Goal: Obtain resource: Download file/media

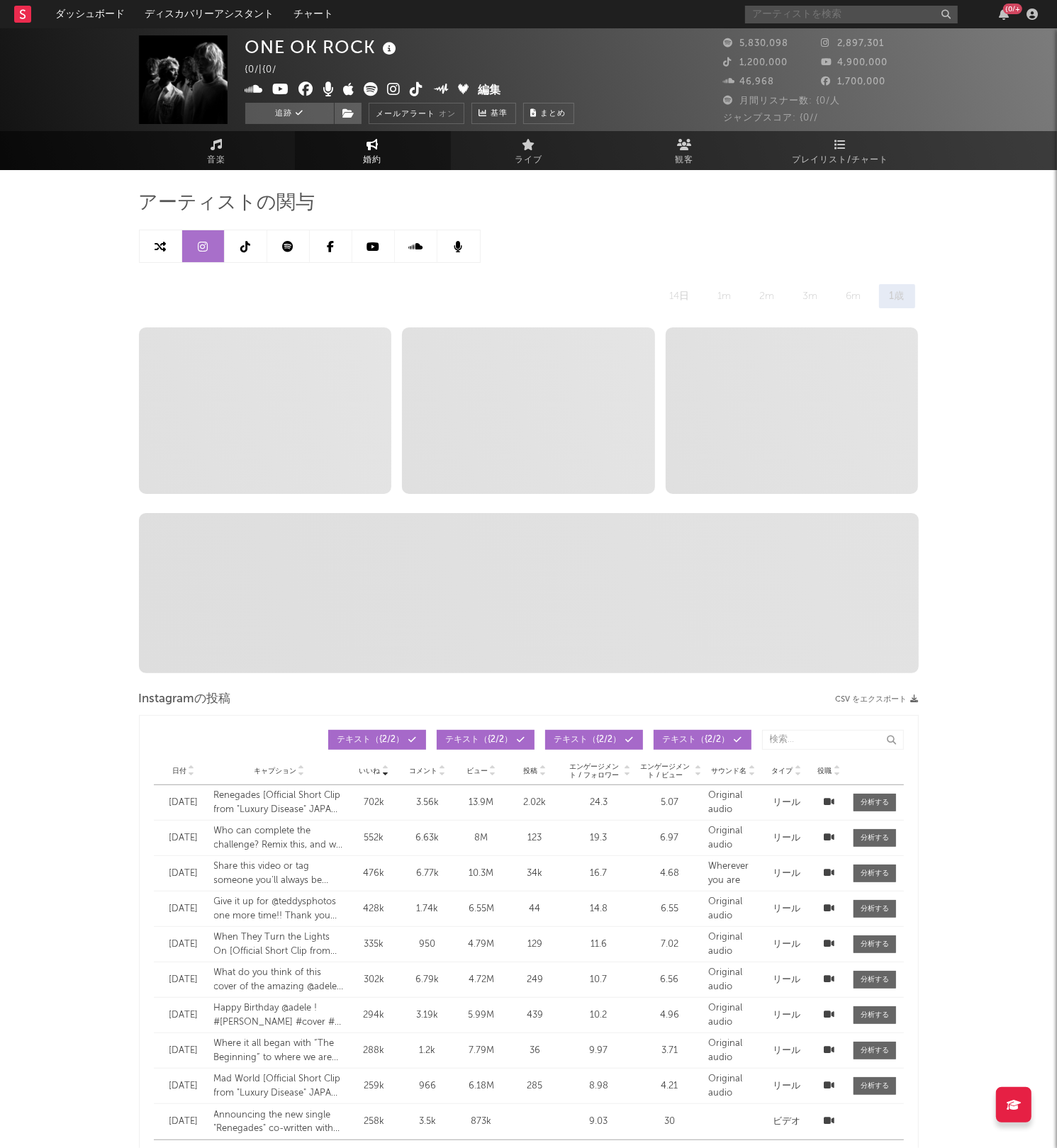
click at [799, 11] on input "text" at bounding box center [851, 14] width 213 height 17
select select "6m"
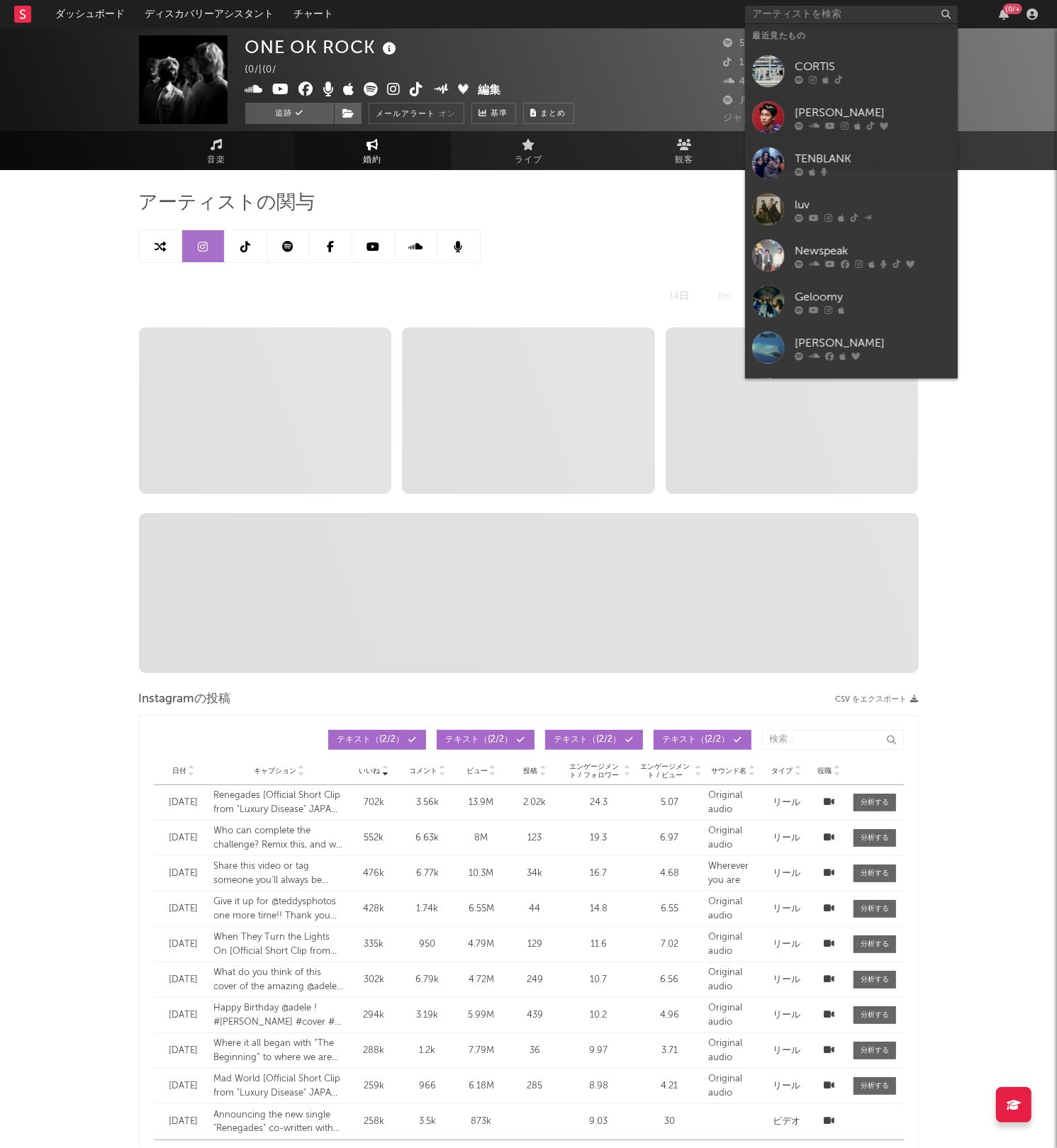
drag, startPoint x: 798, startPoint y: 110, endPoint x: 688, endPoint y: 379, distance: 290.6
click at [799, 110] on div "[PERSON_NAME]" at bounding box center [872, 112] width 156 height 17
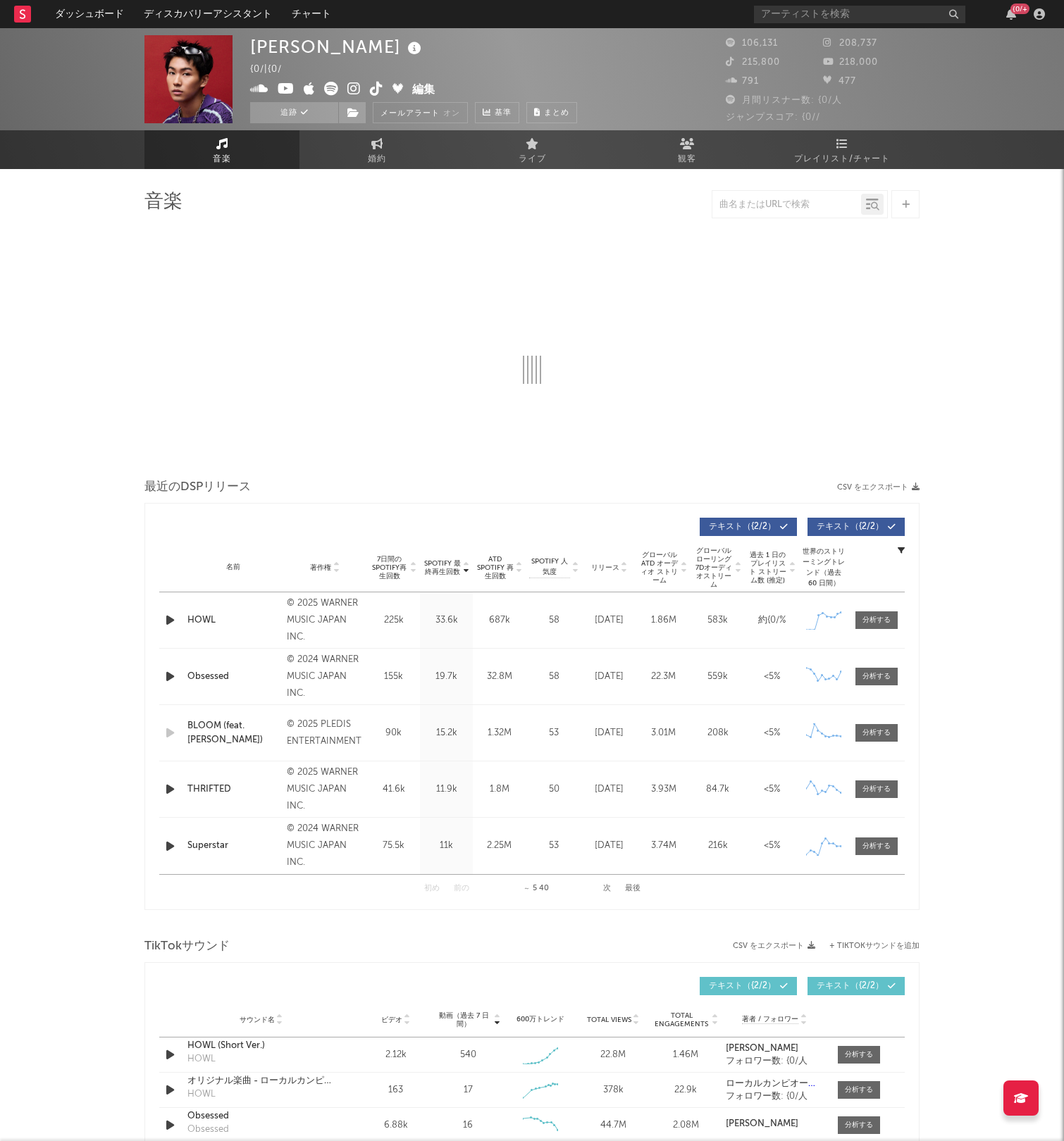
select select "6m"
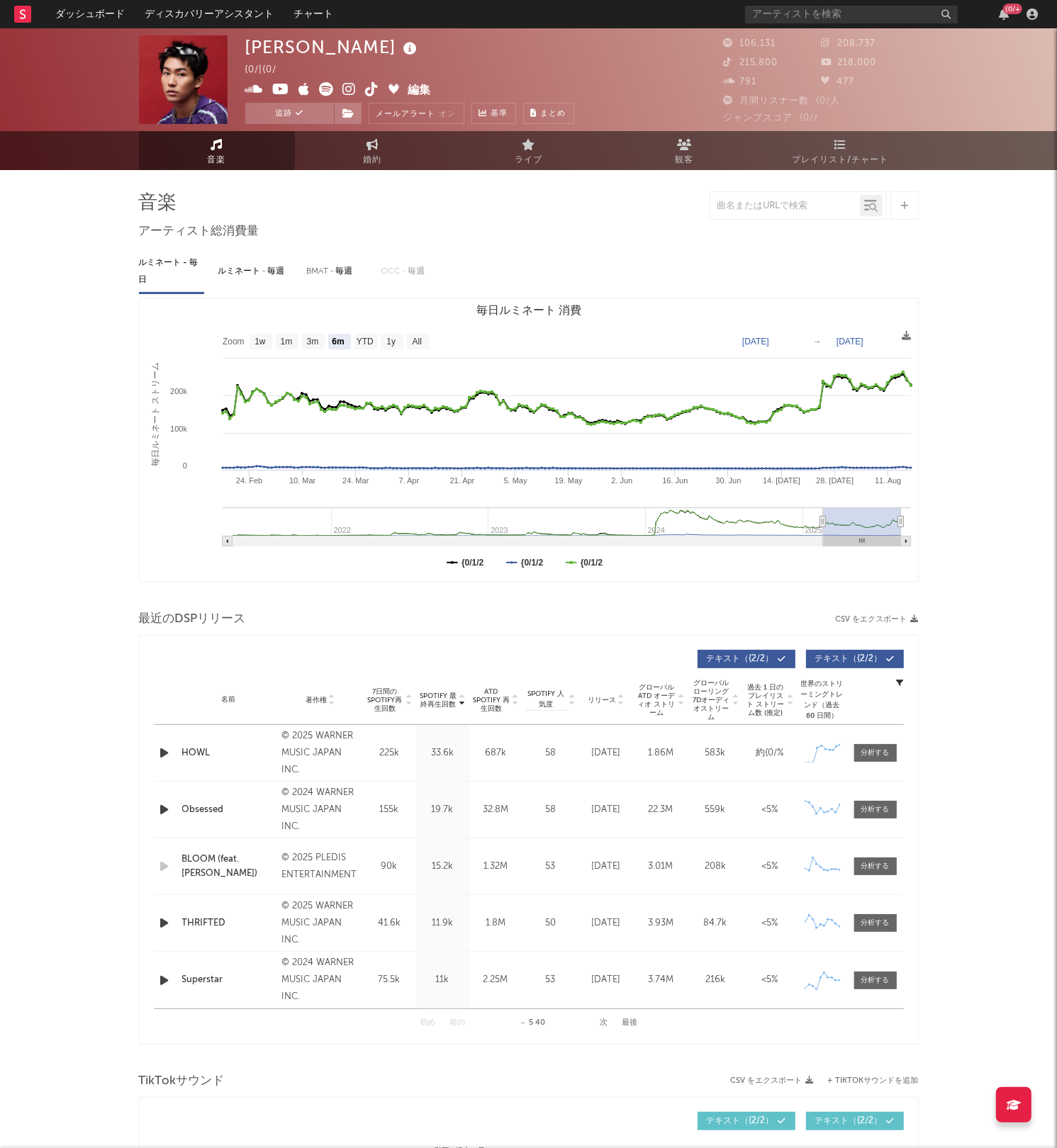
click at [837, 147] on icon at bounding box center [840, 144] width 12 height 11
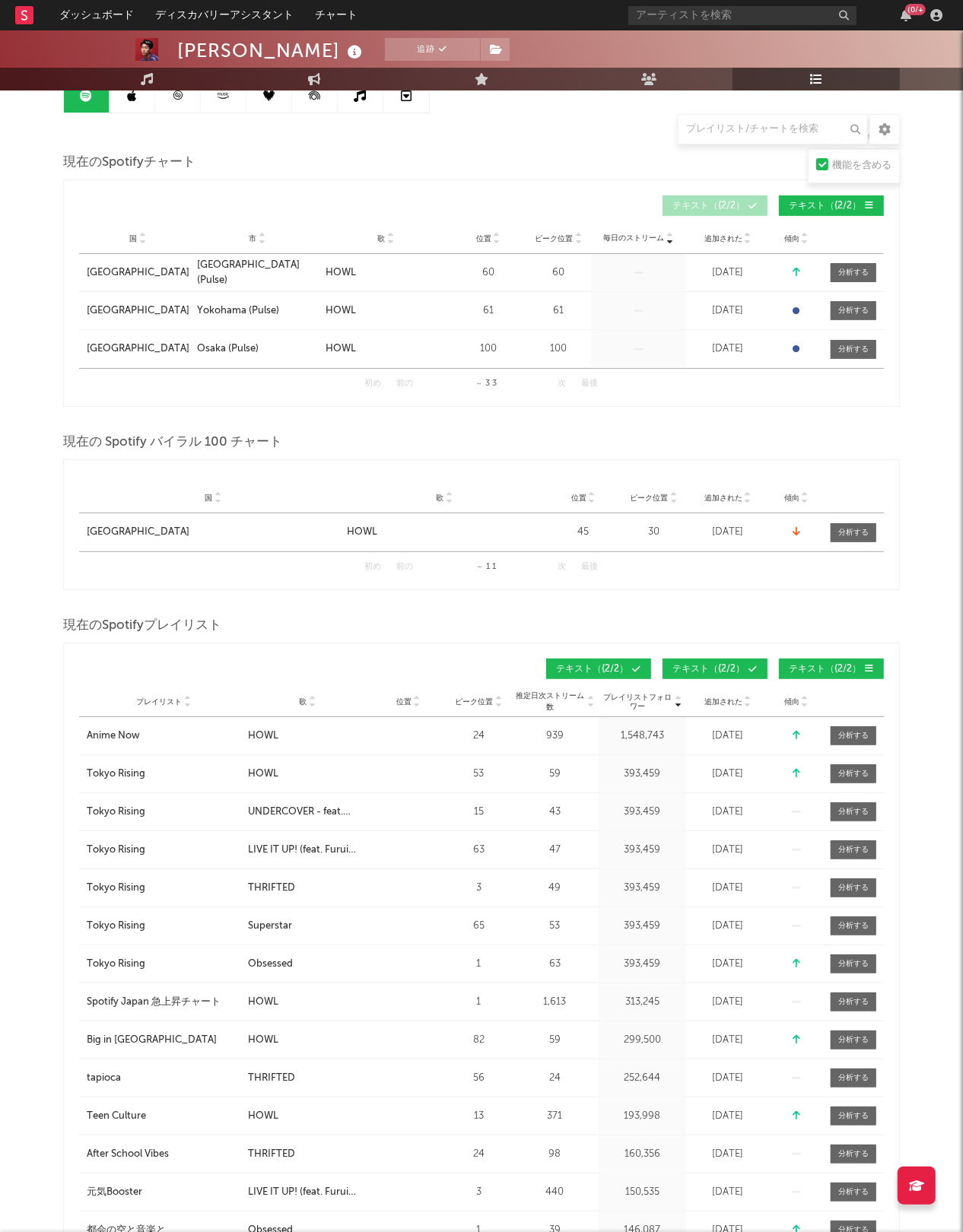
scroll to position [285, 0]
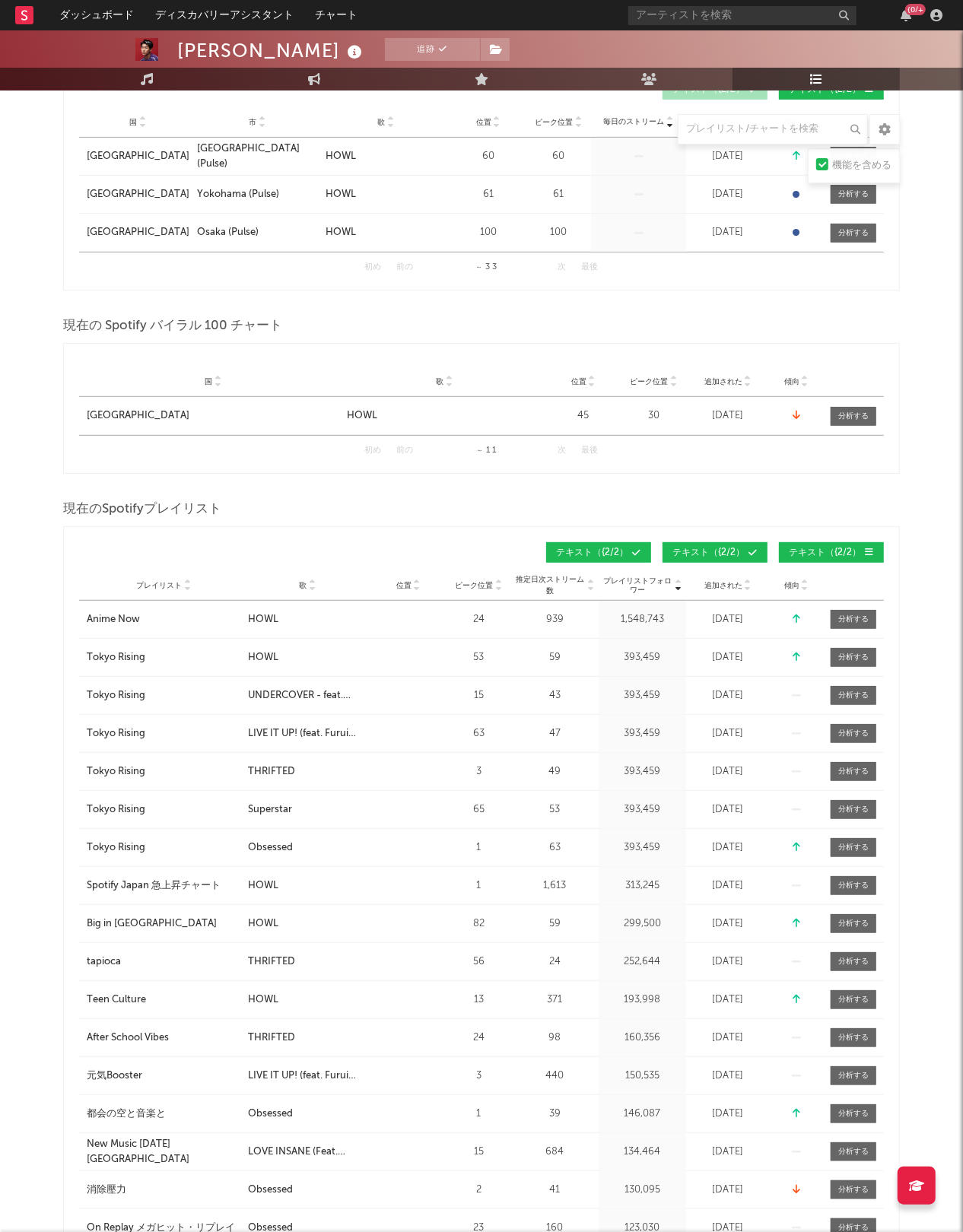
click at [313, 588] on icon at bounding box center [311, 588] width 8 height 6
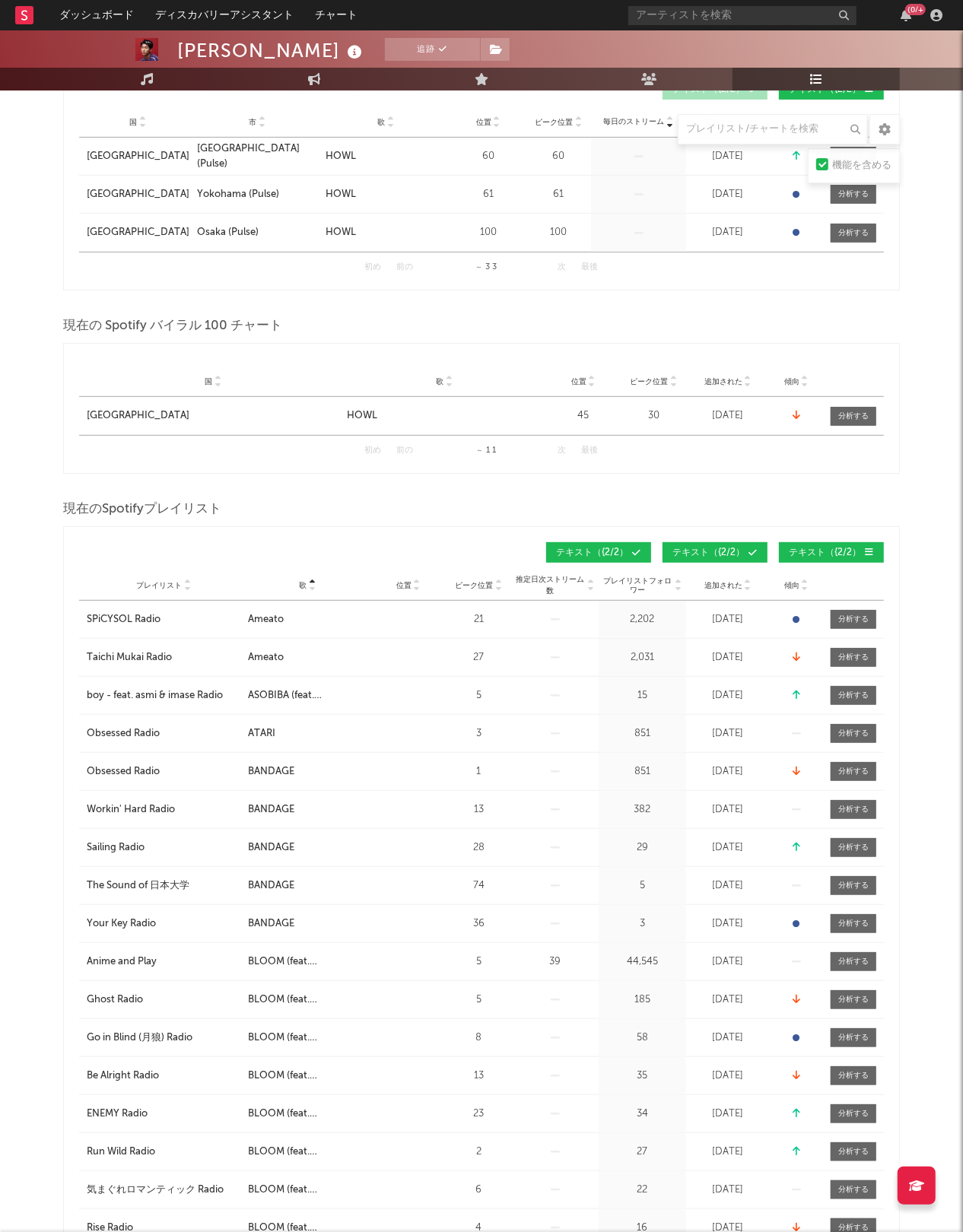
click at [311, 582] on icon at bounding box center [311, 582] width 8 height 6
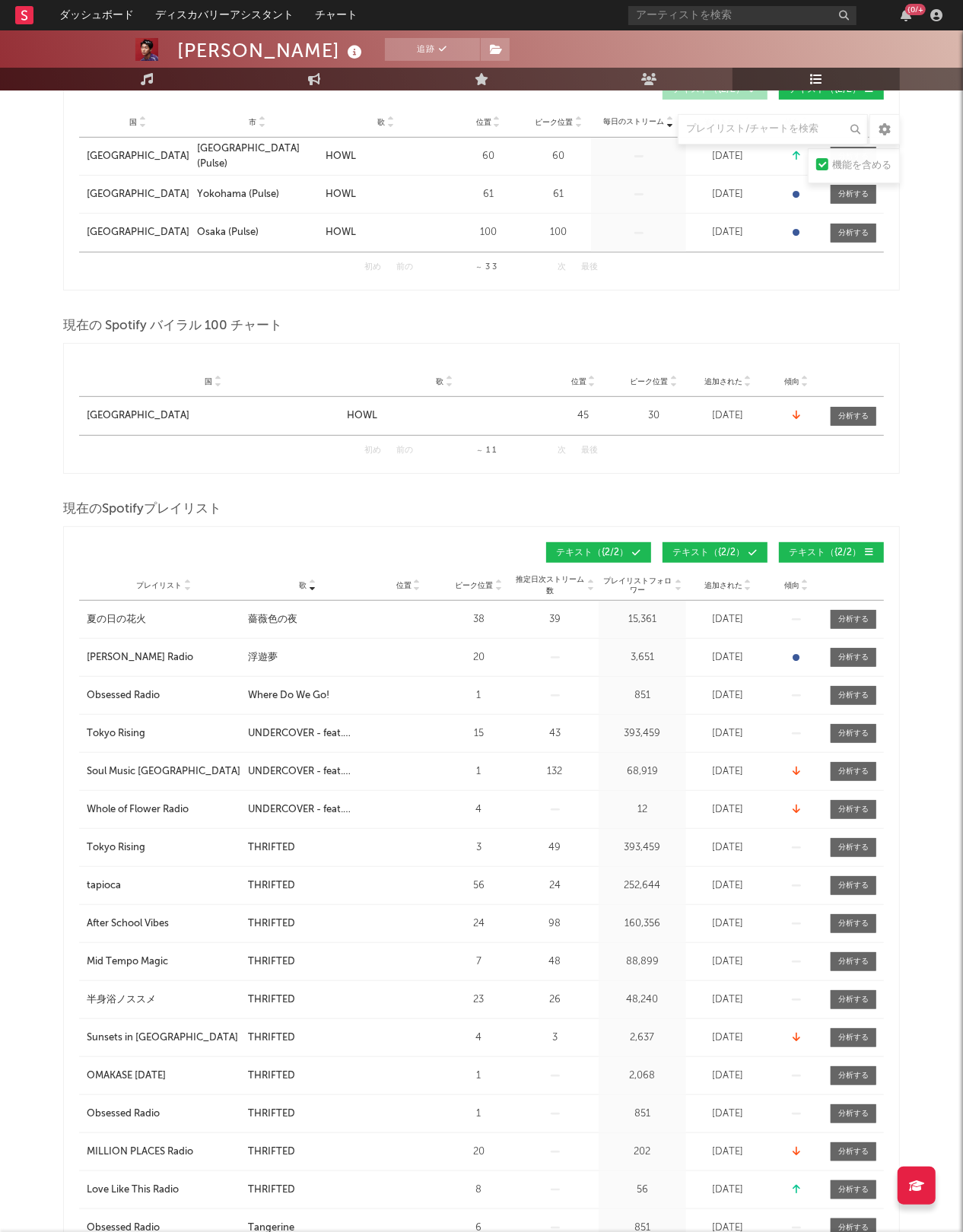
click at [311, 590] on icon at bounding box center [311, 588] width 8 height 6
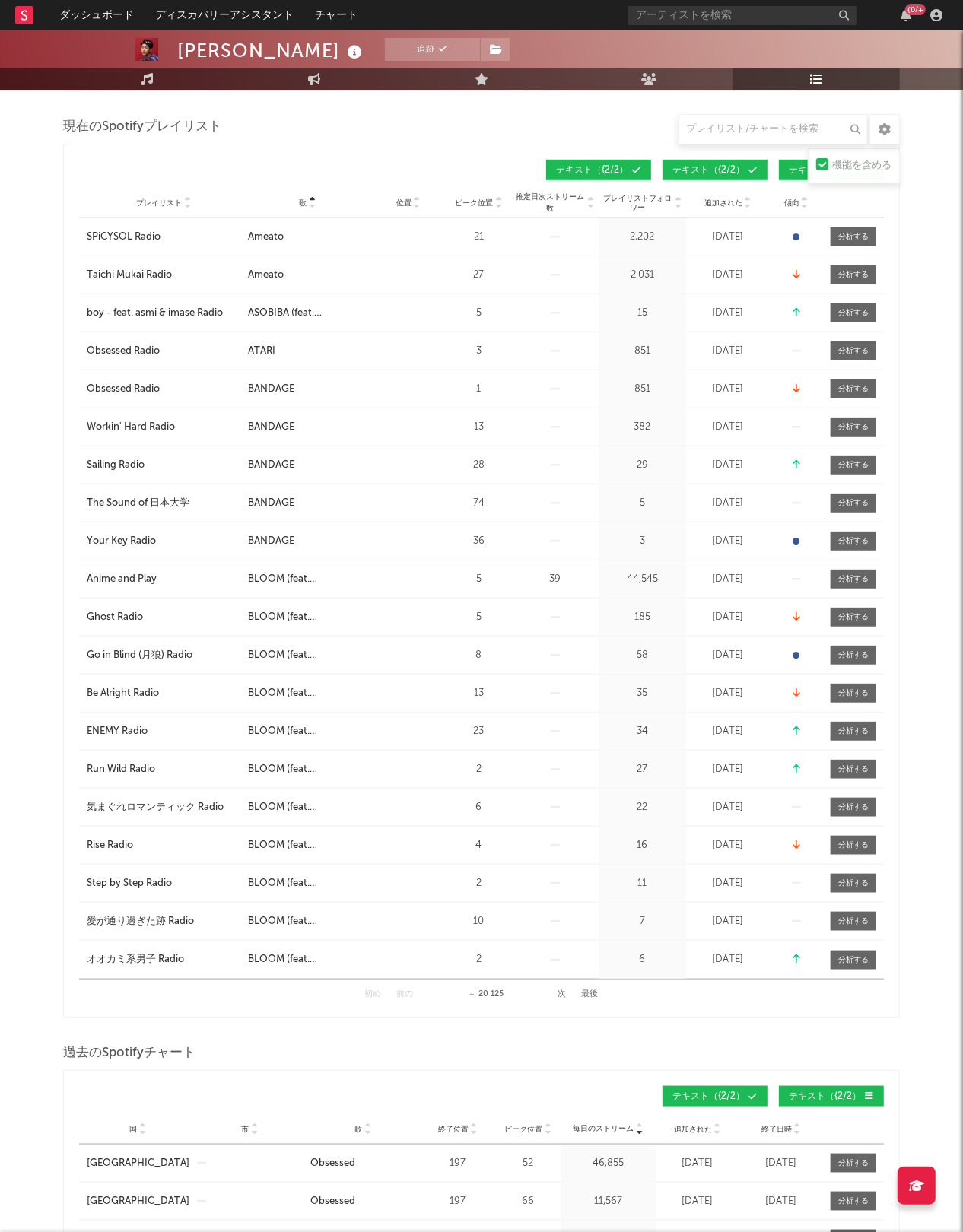
scroll to position [665, 0]
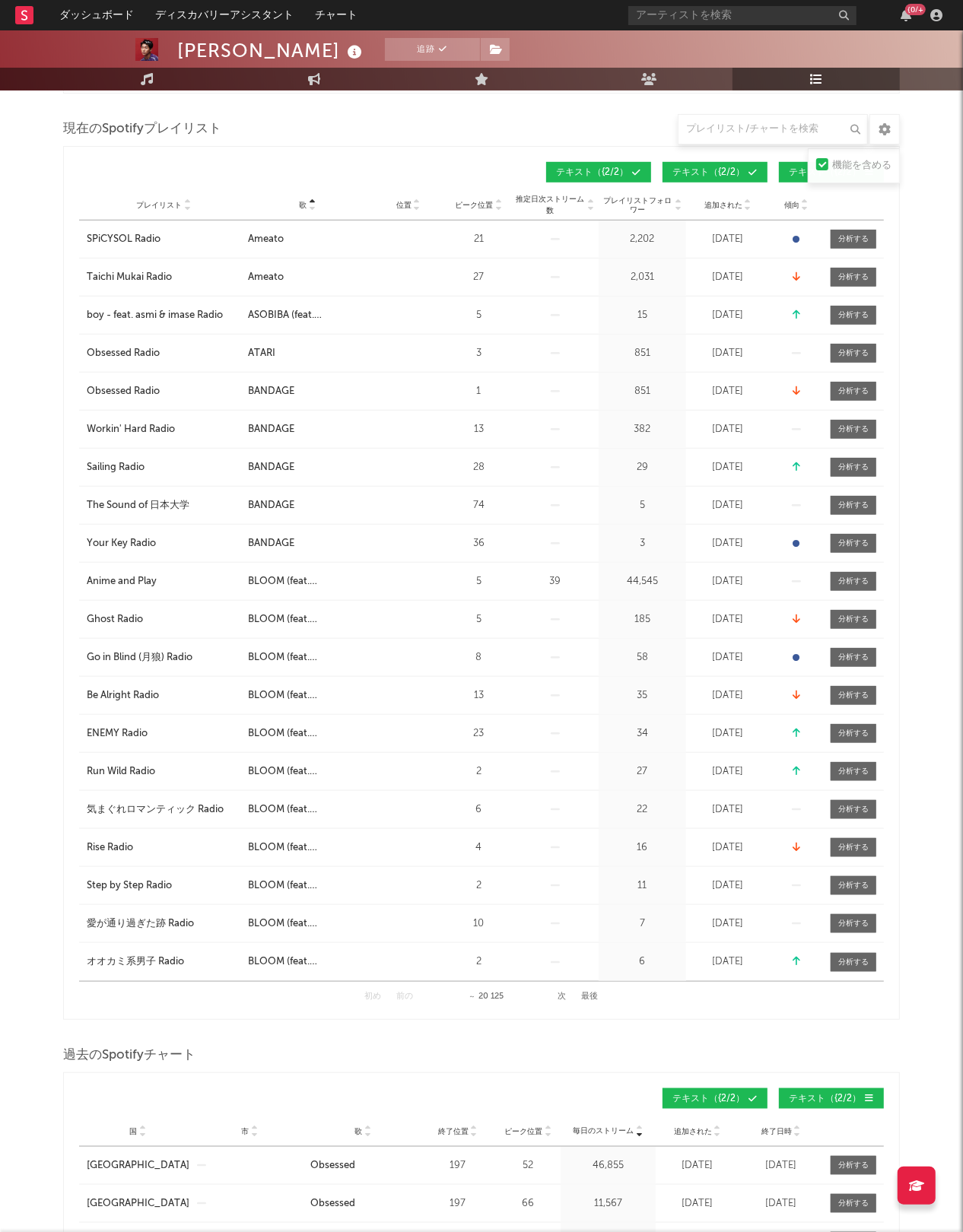
click at [561, 998] on button "次" at bounding box center [562, 996] width 9 height 9
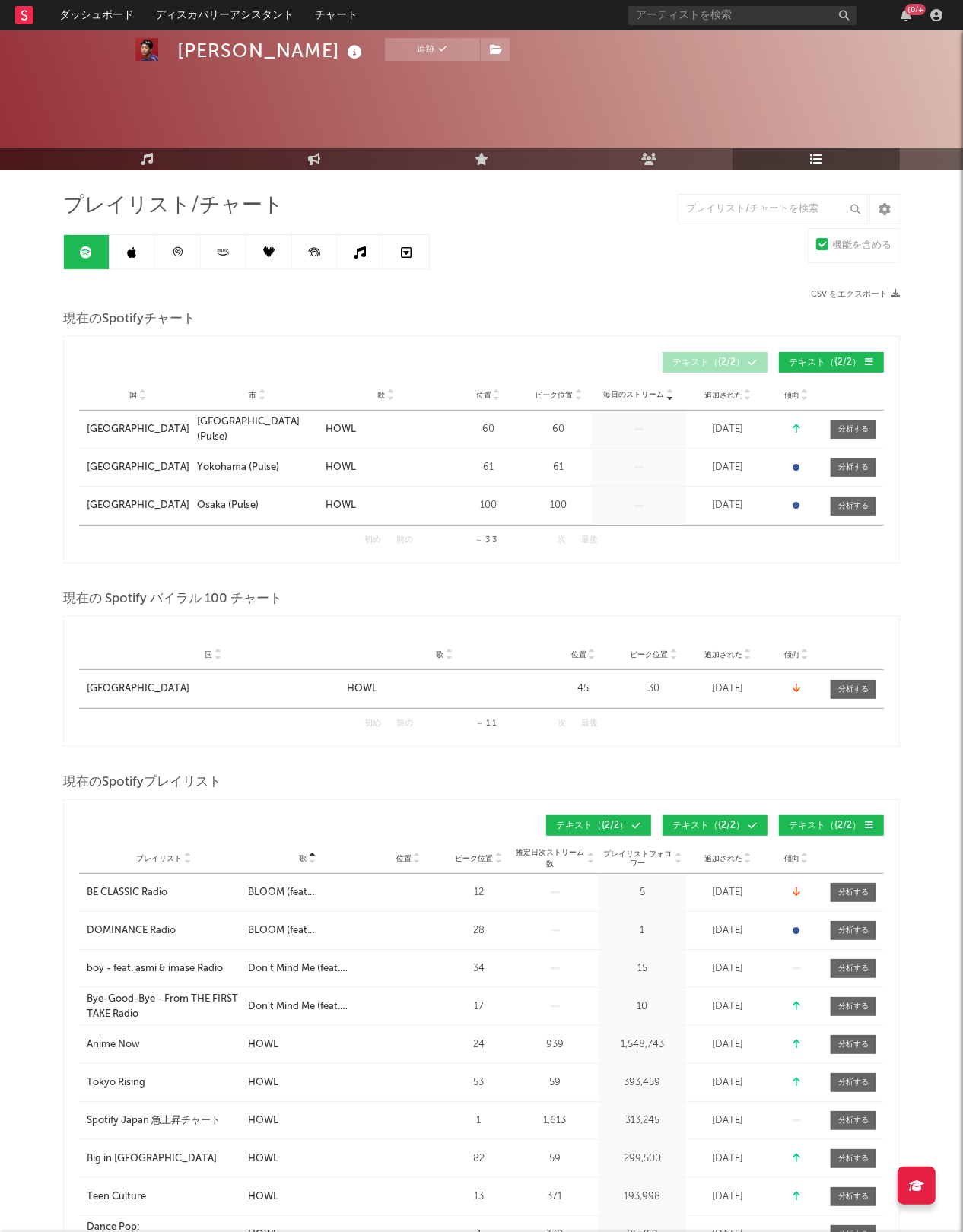
scroll to position [0, 0]
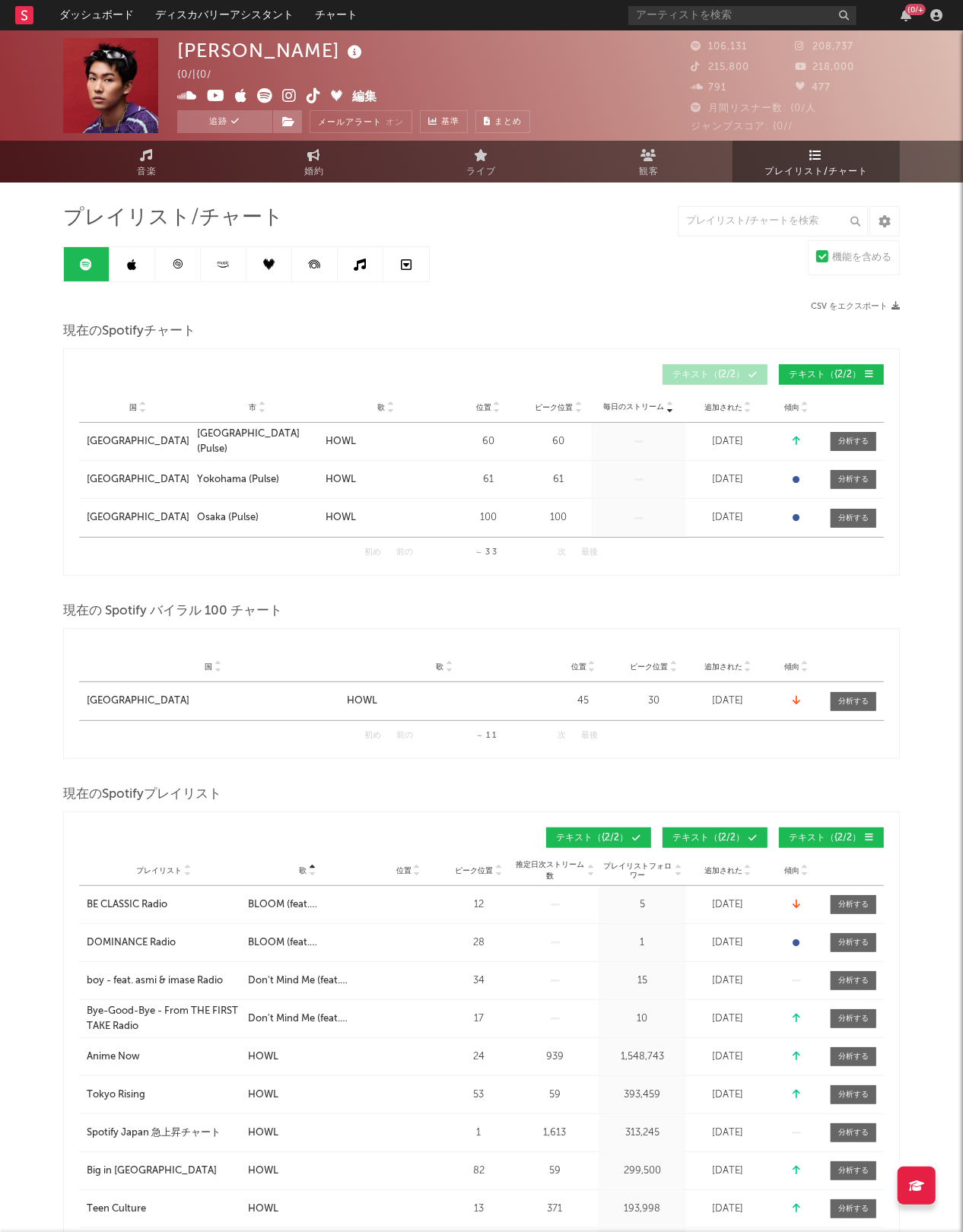
click at [897, 305] on icon "button" at bounding box center [896, 306] width 9 height 9
